Goal: Information Seeking & Learning: Learn about a topic

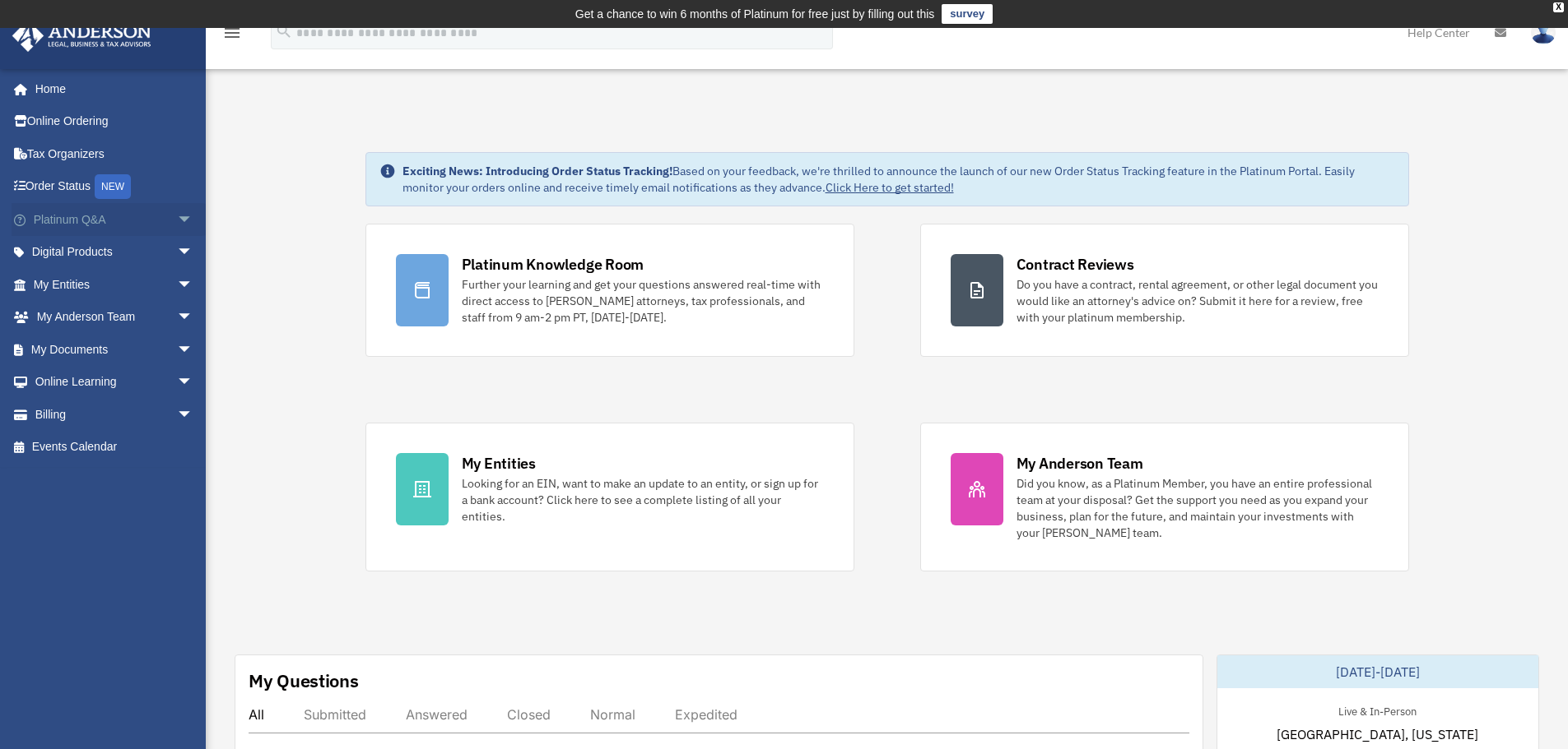
click at [91, 218] on link "Platinum Q&A arrow_drop_down" at bounding box center [115, 219] width 207 height 33
click at [177, 215] on span "arrow_drop_down" at bounding box center [193, 220] width 33 height 34
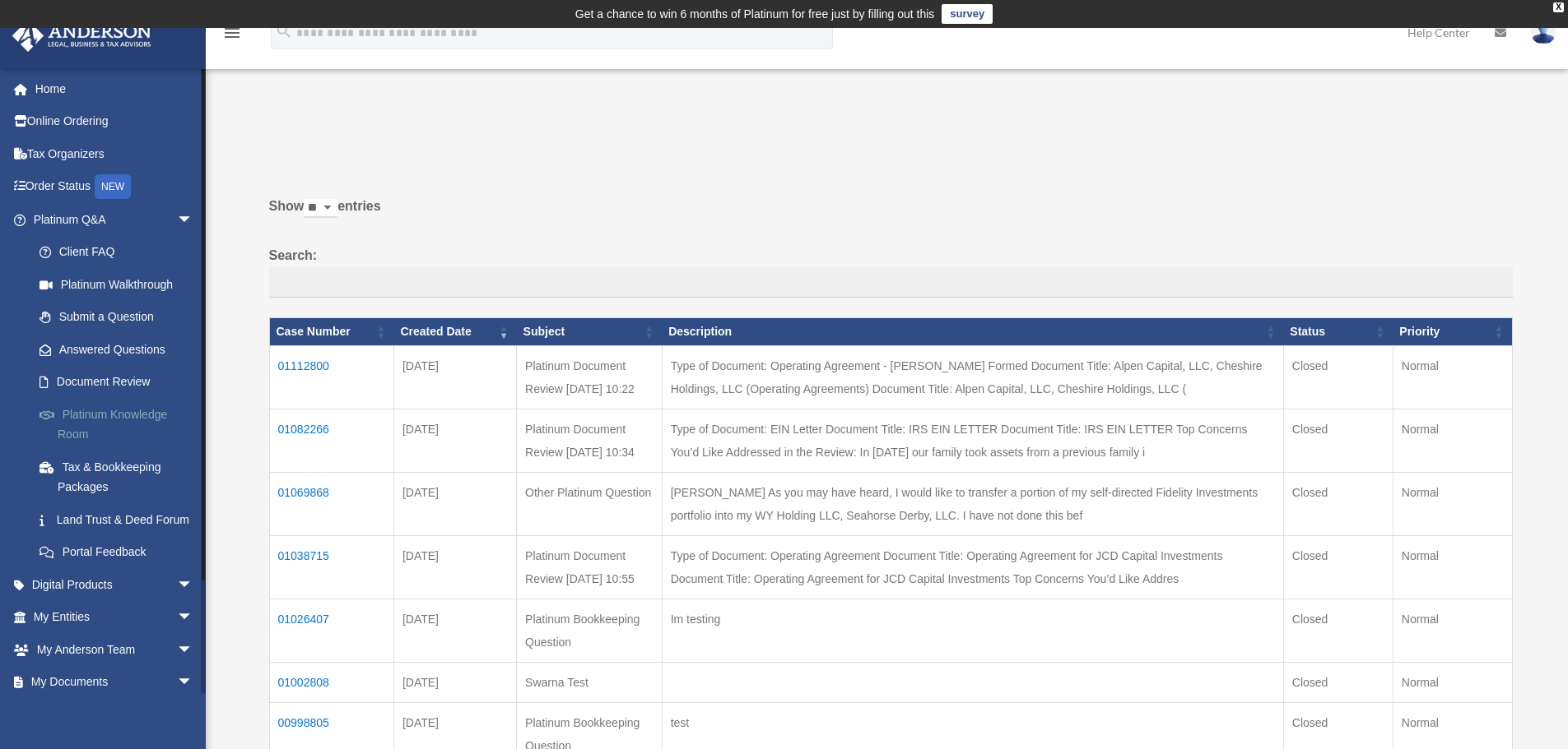
click at [151, 413] on link "Platinum Knowledge Room" at bounding box center [120, 424] width 195 height 53
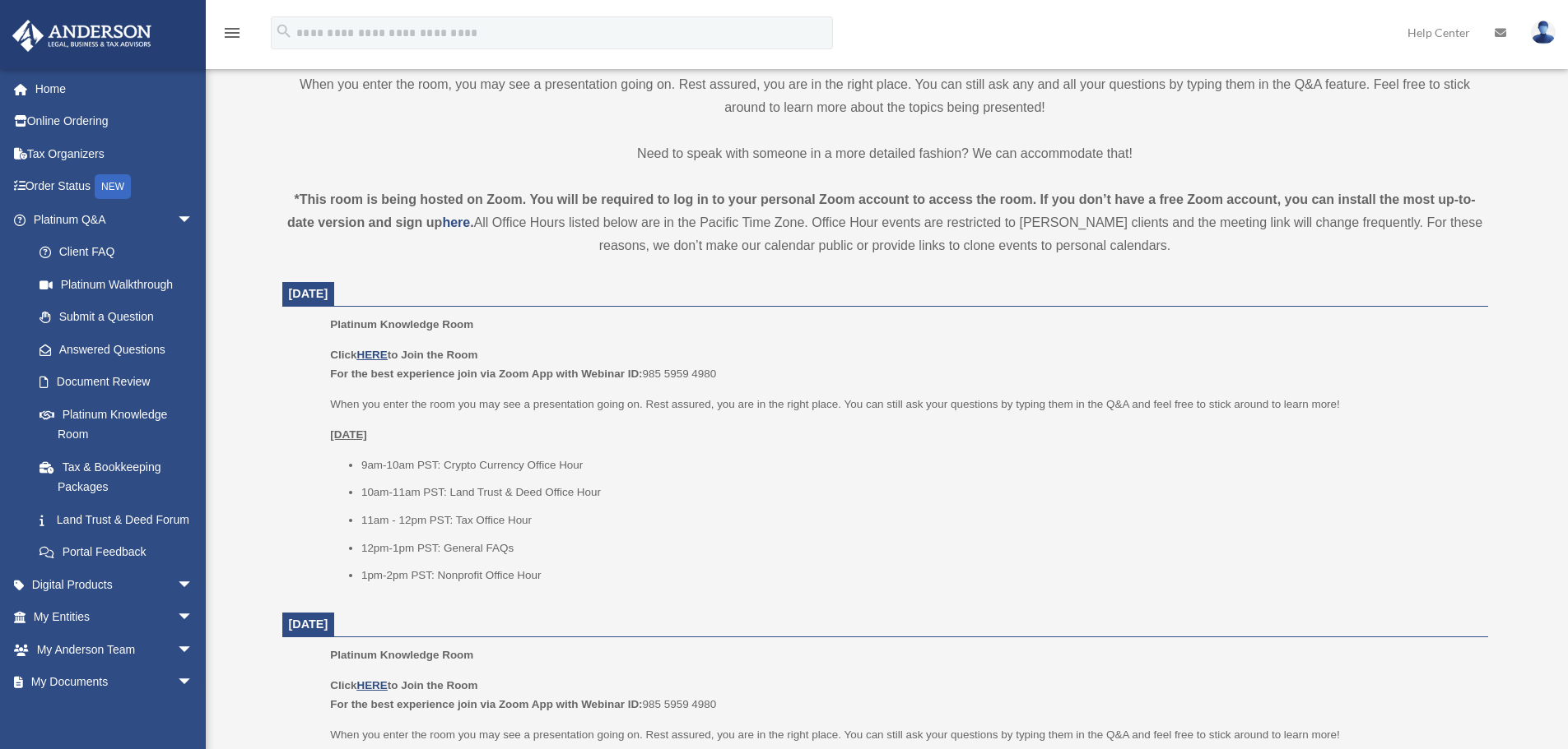
scroll to position [493, 0]
